Goal: Obtain resource: Download file/media

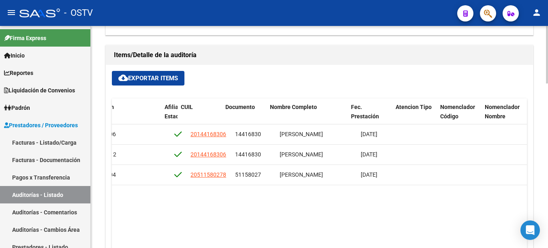
scroll to position [0, 680]
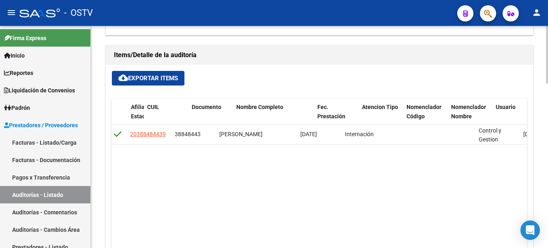
scroll to position [0, 487]
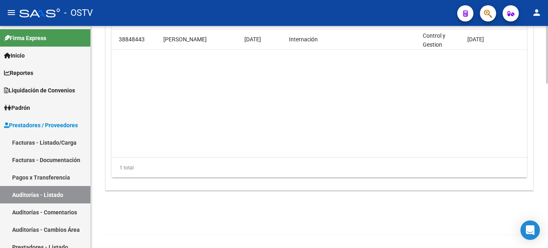
scroll to position [365, 0]
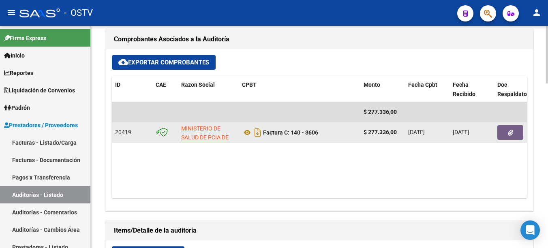
click at [512, 134] on icon "button" at bounding box center [510, 133] width 5 height 6
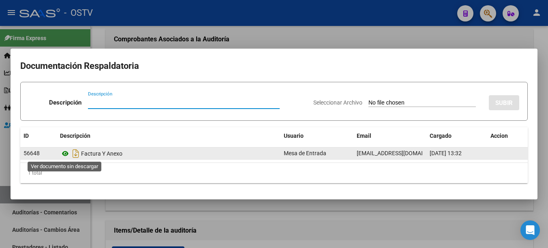
click at [66, 154] on icon at bounding box center [65, 154] width 11 height 10
